Goal: Information Seeking & Learning: Learn about a topic

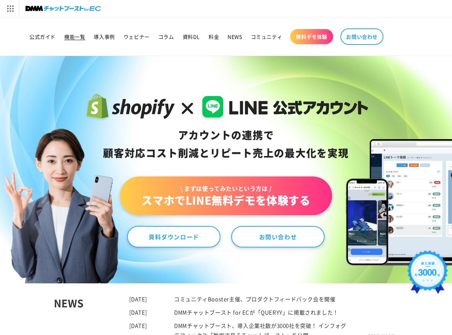
click at [83, 36] on span "機能一覧" at bounding box center [74, 36] width 21 height 6
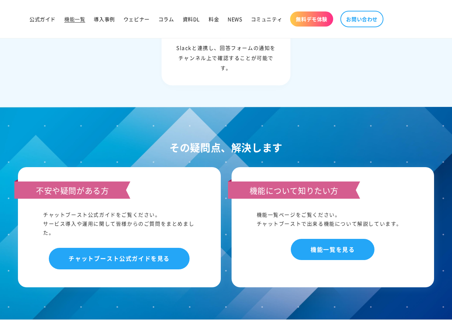
scroll to position [3306, 0]
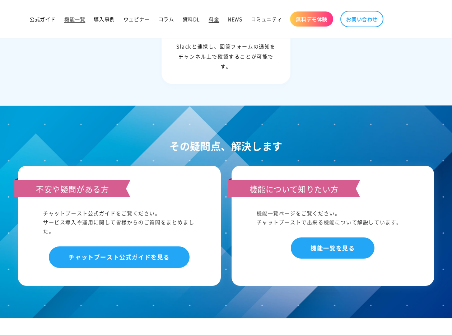
click at [212, 15] on link "料金" at bounding box center [213, 18] width 19 height 15
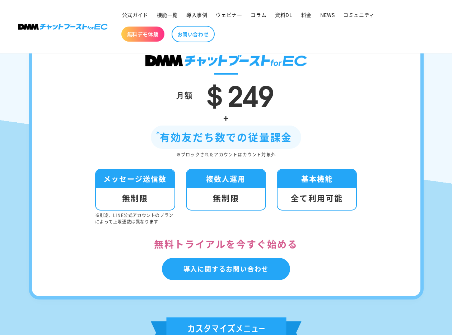
scroll to position [157, 0]
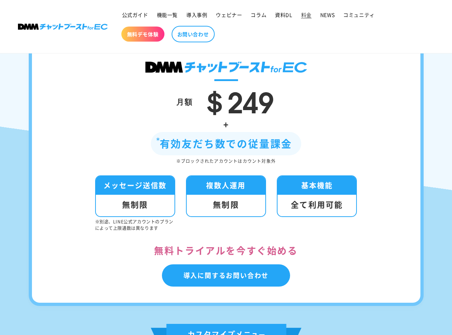
click at [249, 139] on div "有効友だち数での従量課金" at bounding box center [226, 143] width 151 height 23
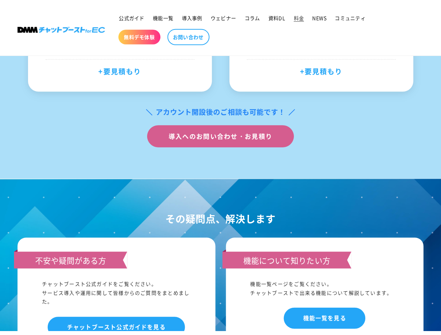
scroll to position [394, 0]
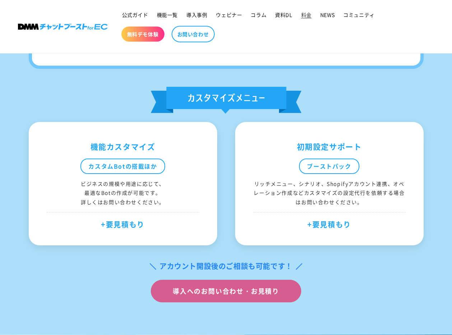
click at [310, 152] on div "初期設定サポート" at bounding box center [329, 147] width 153 height 14
